Goal: Task Accomplishment & Management: Use online tool/utility

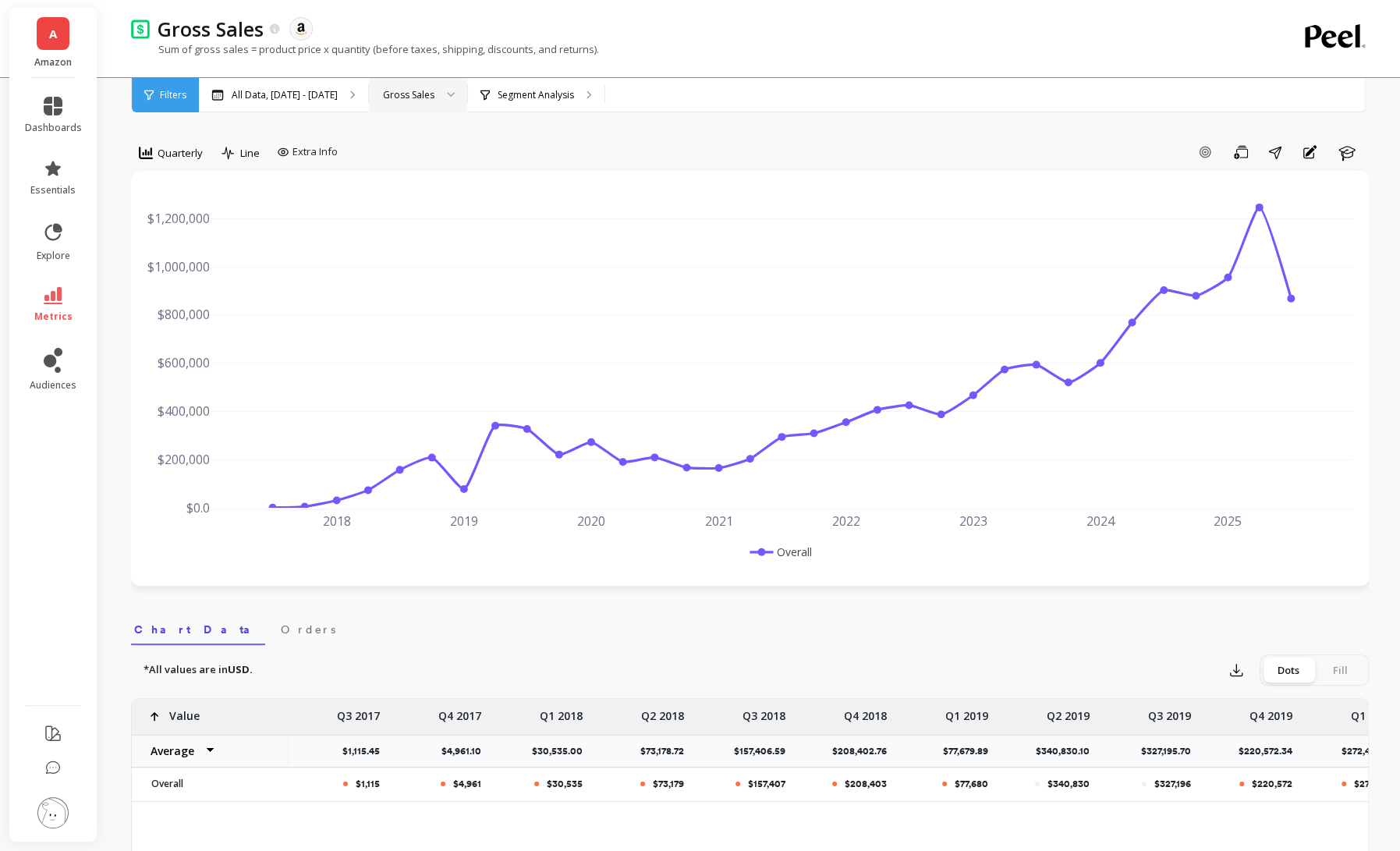
click at [455, 91] on div at bounding box center [446, 95] width 19 height 34
click at [560, 98] on p "Segment Analysis" at bounding box center [535, 95] width 76 height 12
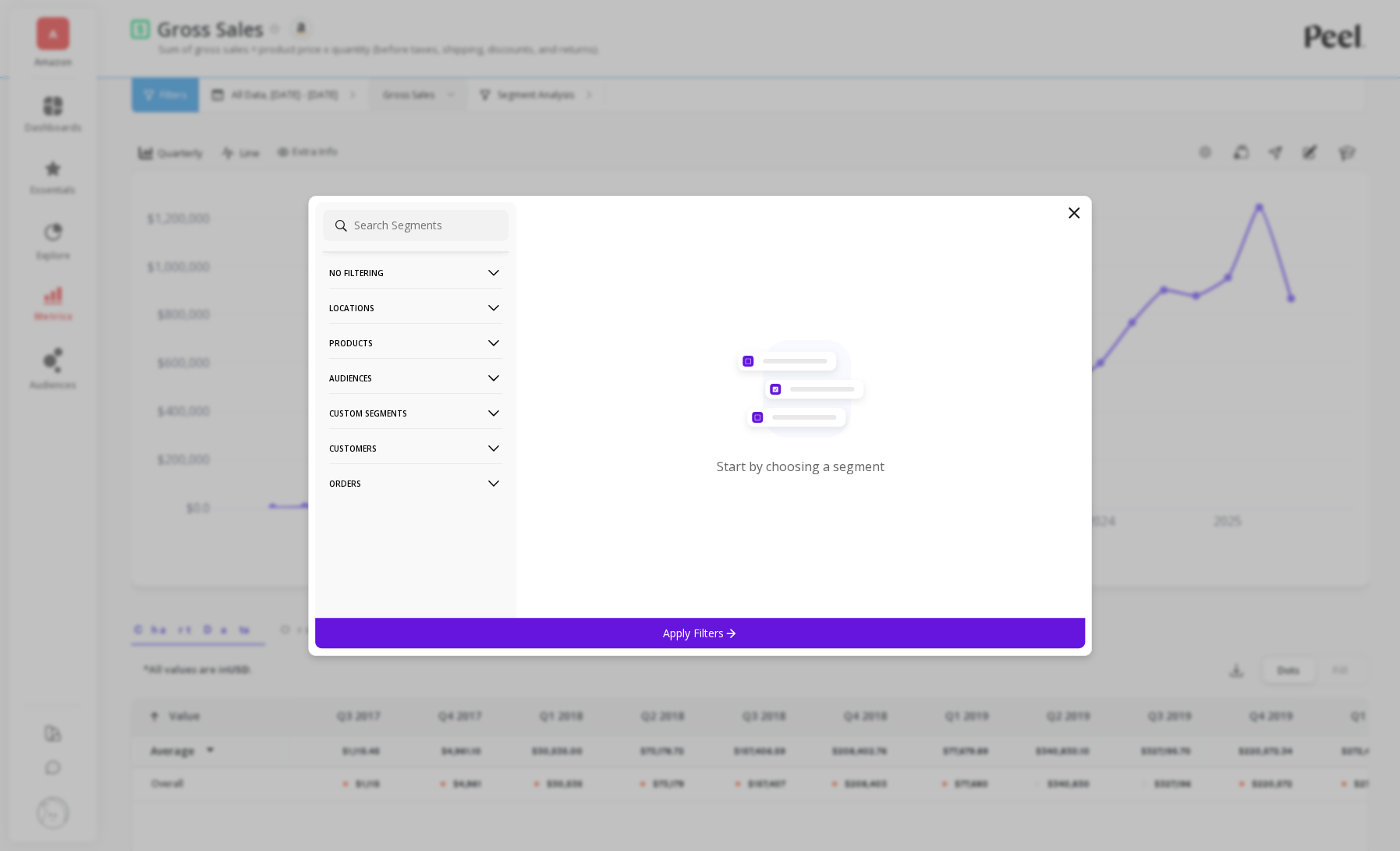
click at [449, 341] on p "Products" at bounding box center [416, 343] width 173 height 40
click at [448, 372] on div "ASIN" at bounding box center [416, 373] width 186 height 25
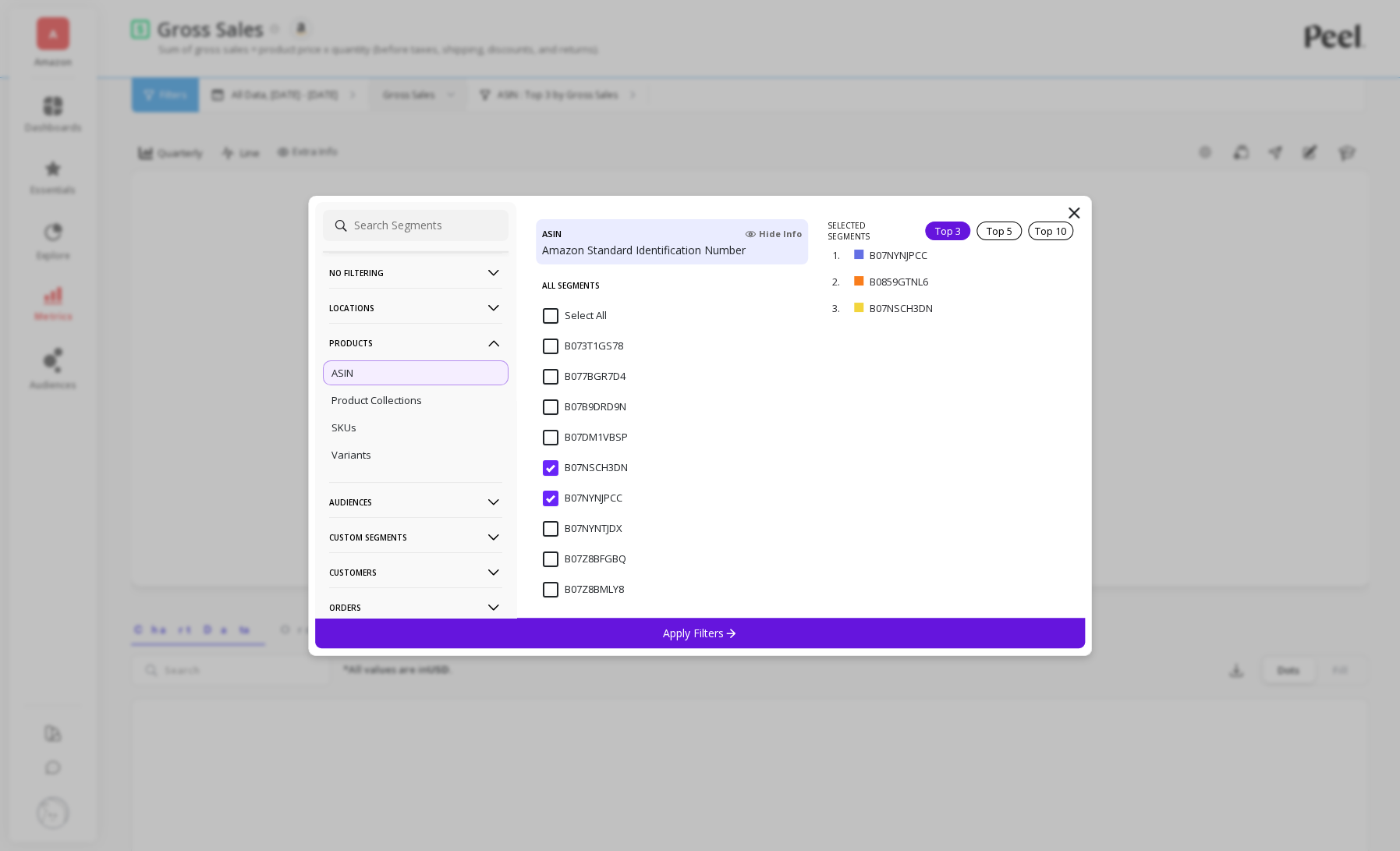
scroll to position [288, 0]
click at [547, 386] on input "B07NSCH3DN" at bounding box center [585, 381] width 85 height 16
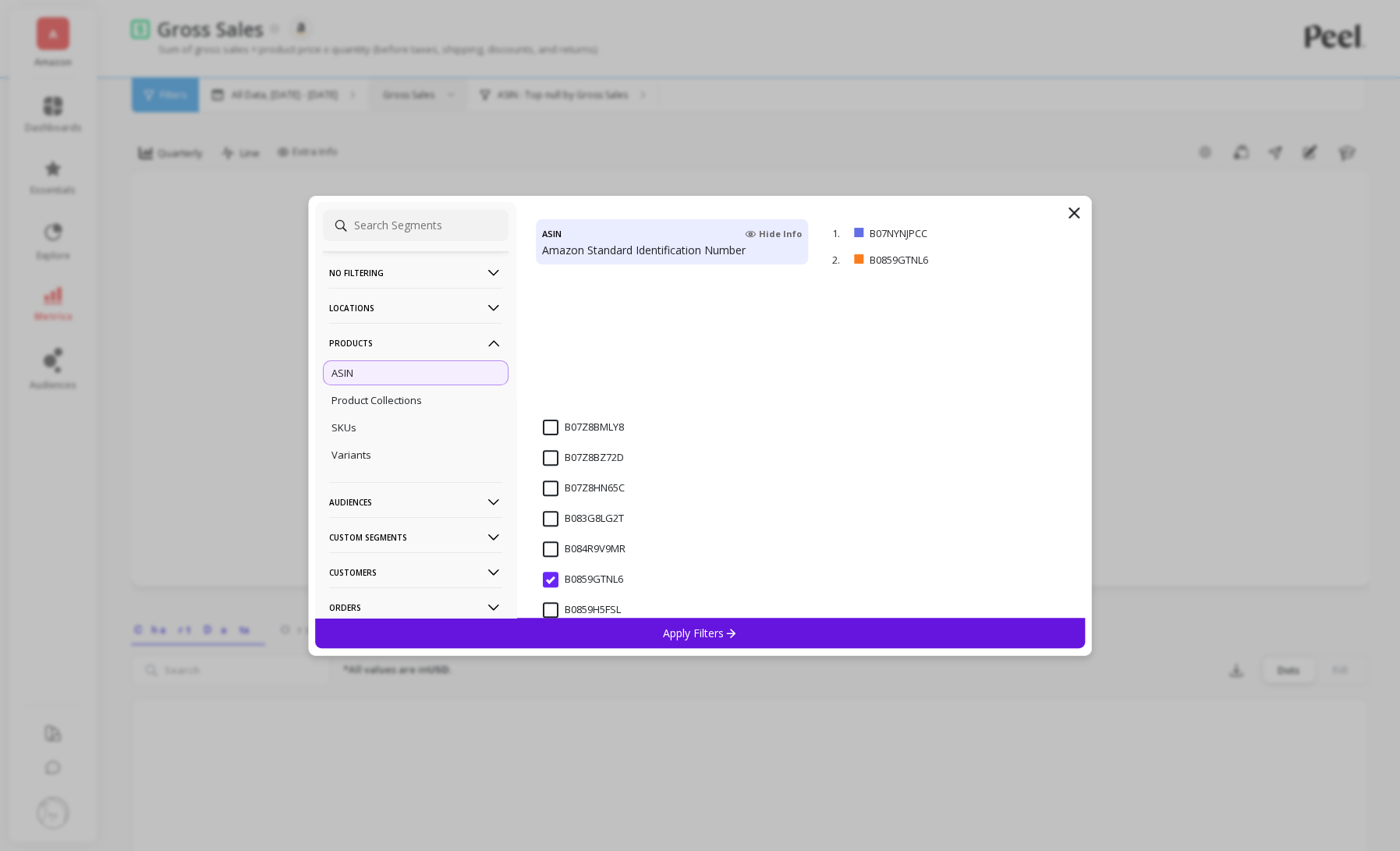
scroll to position [552, 0]
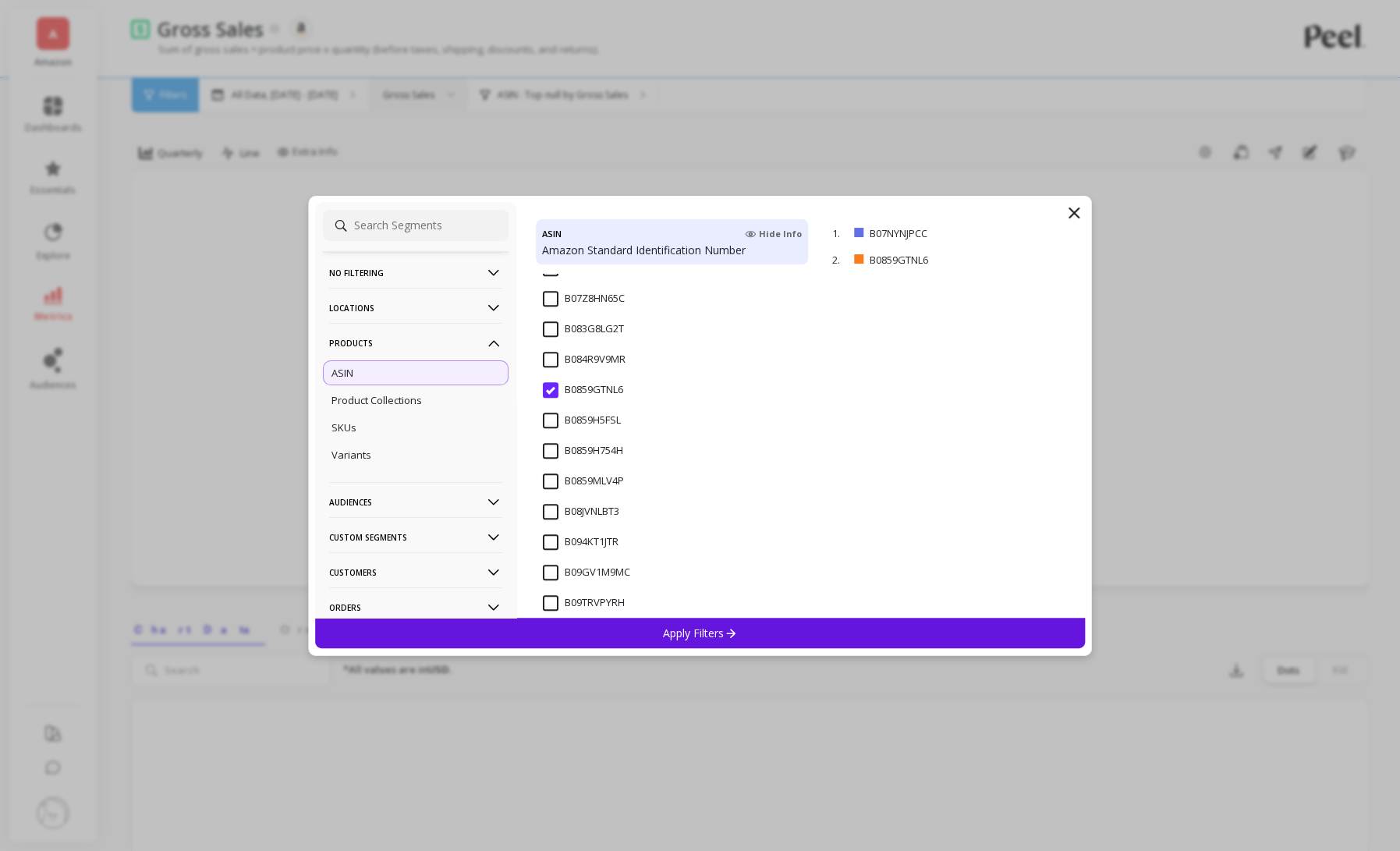
click at [556, 393] on input "B0859GTNL6" at bounding box center [582, 390] width 80 height 16
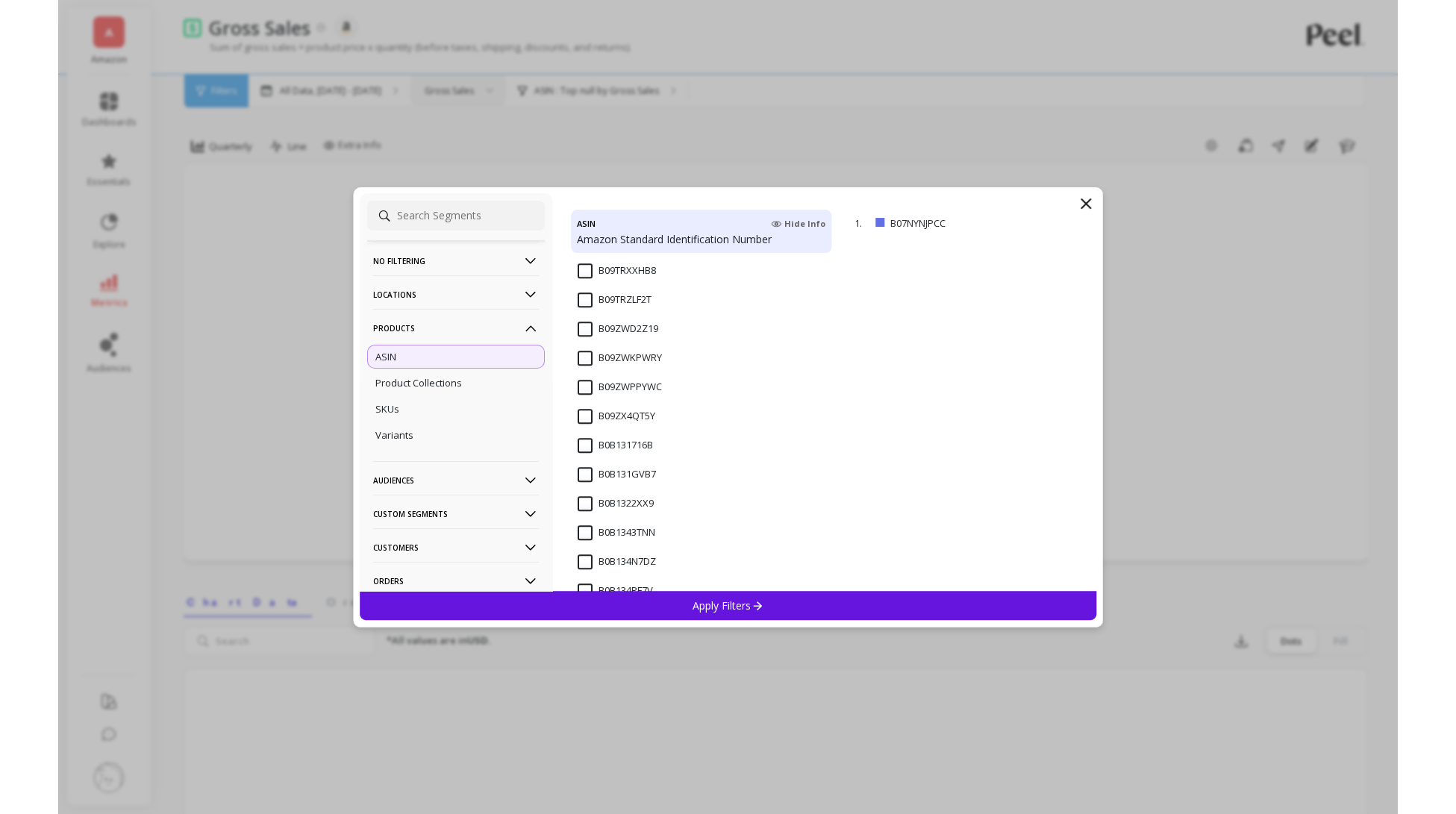
scroll to position [913, 0]
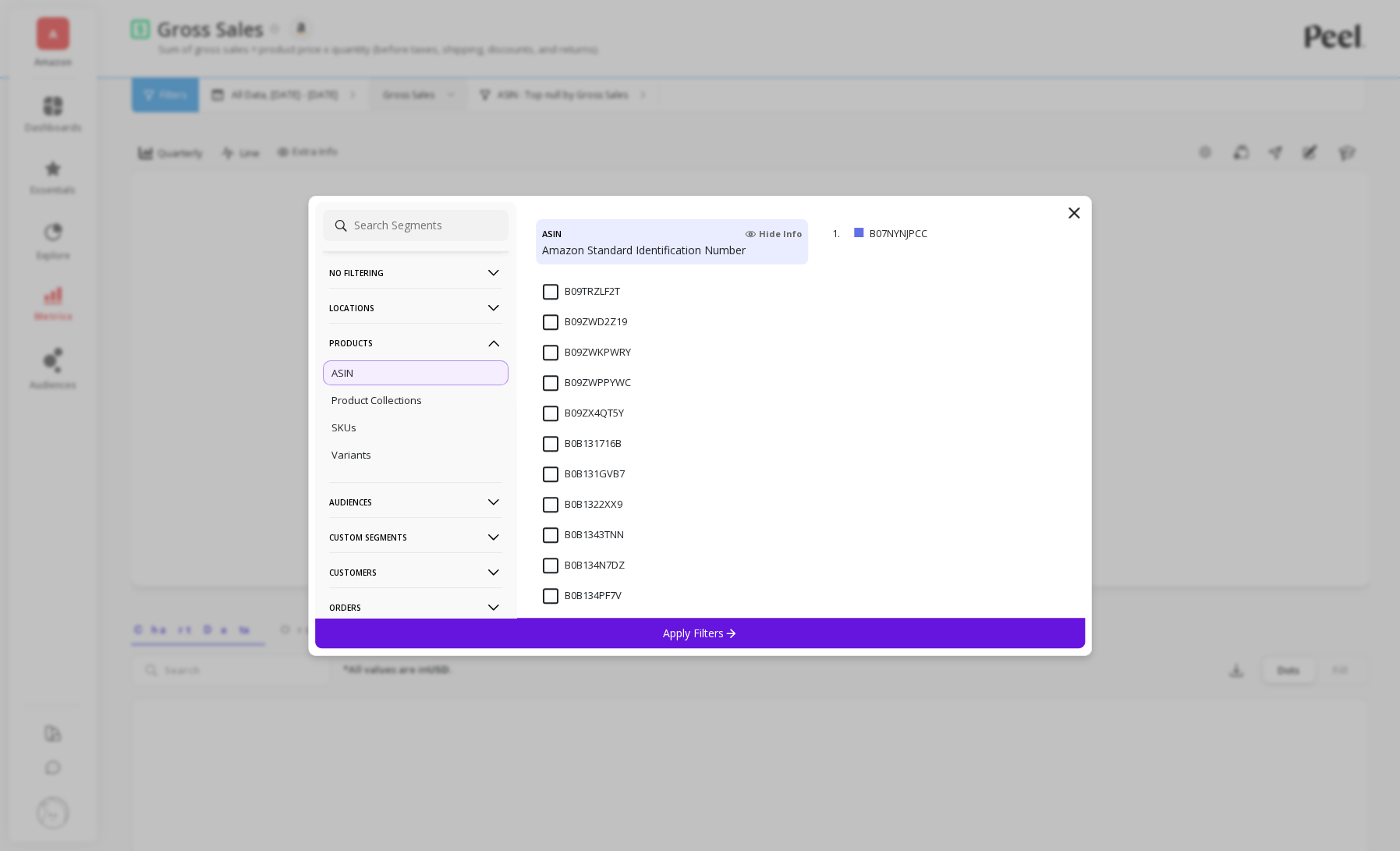
click at [680, 624] on div "Apply Filters" at bounding box center [700, 632] width 770 height 30
